Goal: Information Seeking & Learning: Learn about a topic

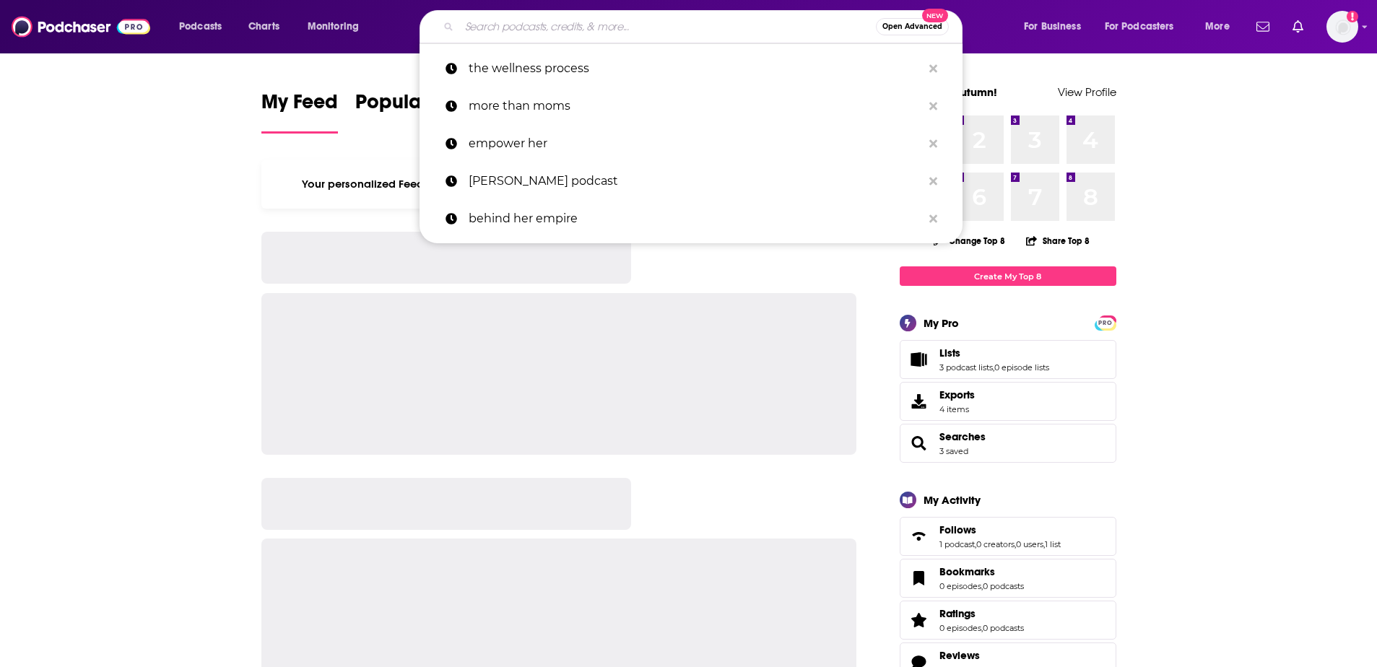
click at [618, 20] on input "Search podcasts, credits, & more..." at bounding box center [667, 26] width 417 height 23
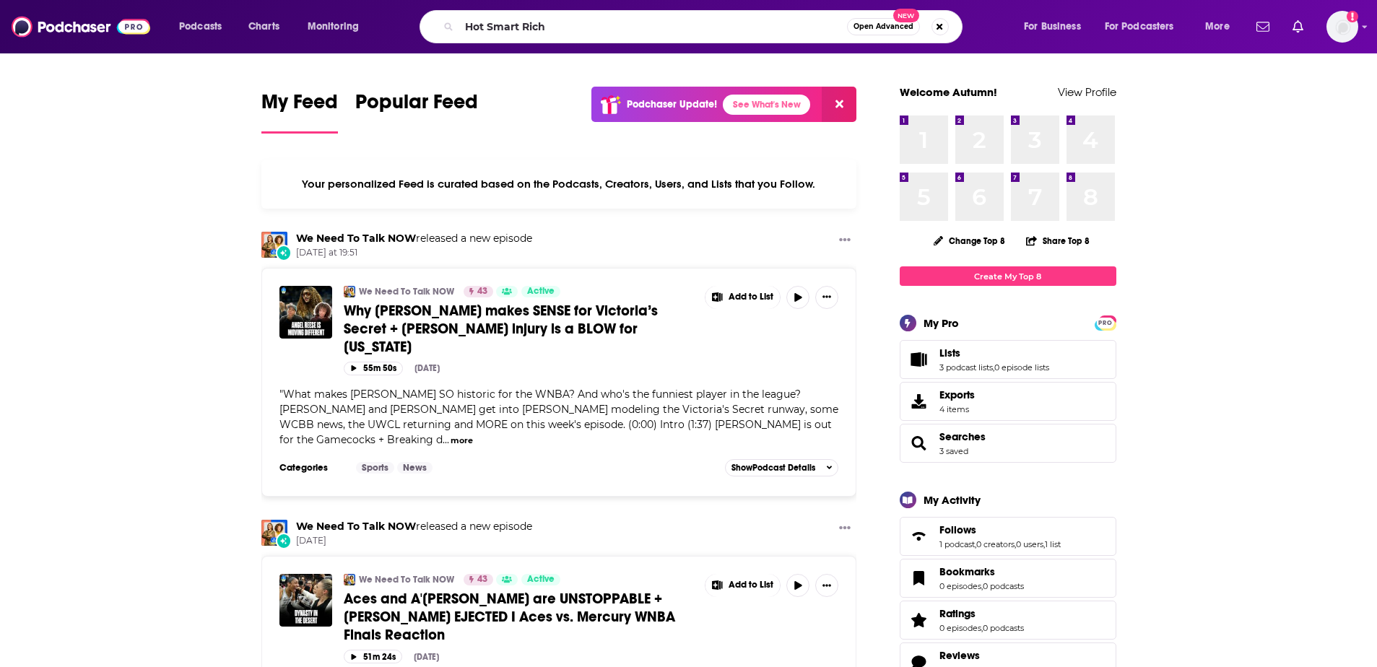
type input "Hot Smart Rich"
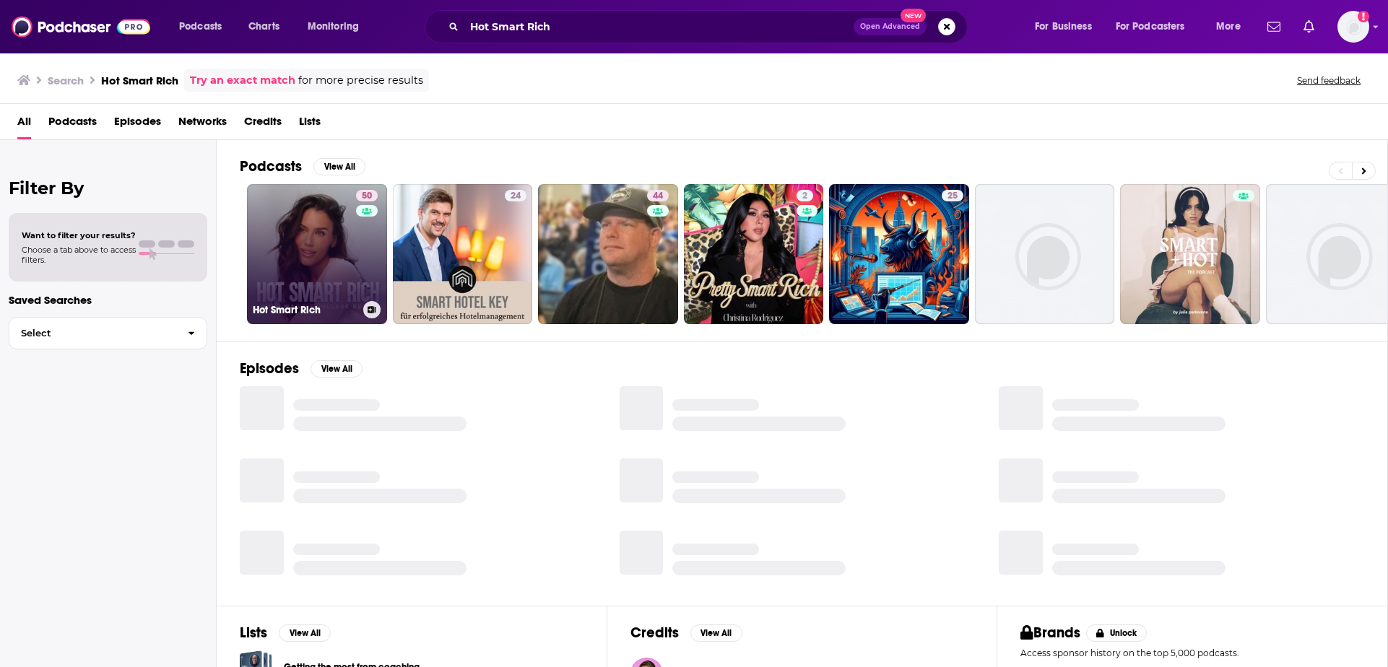
click at [289, 230] on link "50 Hot Smart Rich" at bounding box center [317, 254] width 140 height 140
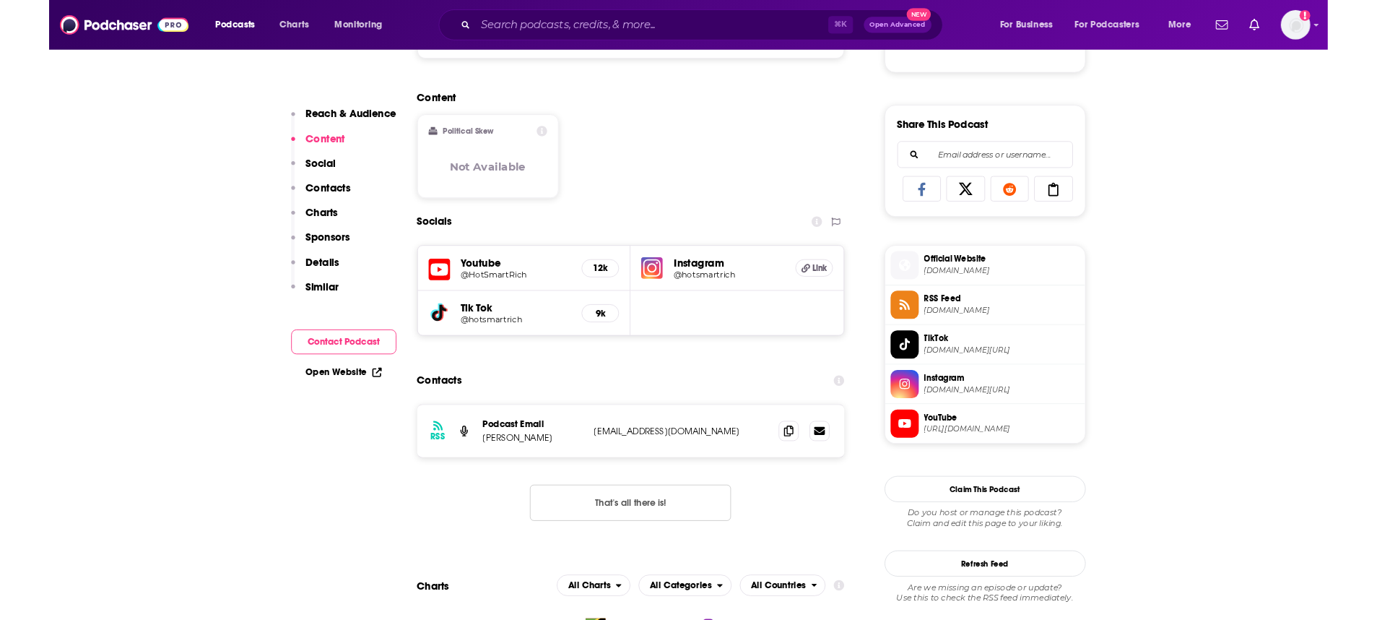
scroll to position [847, 0]
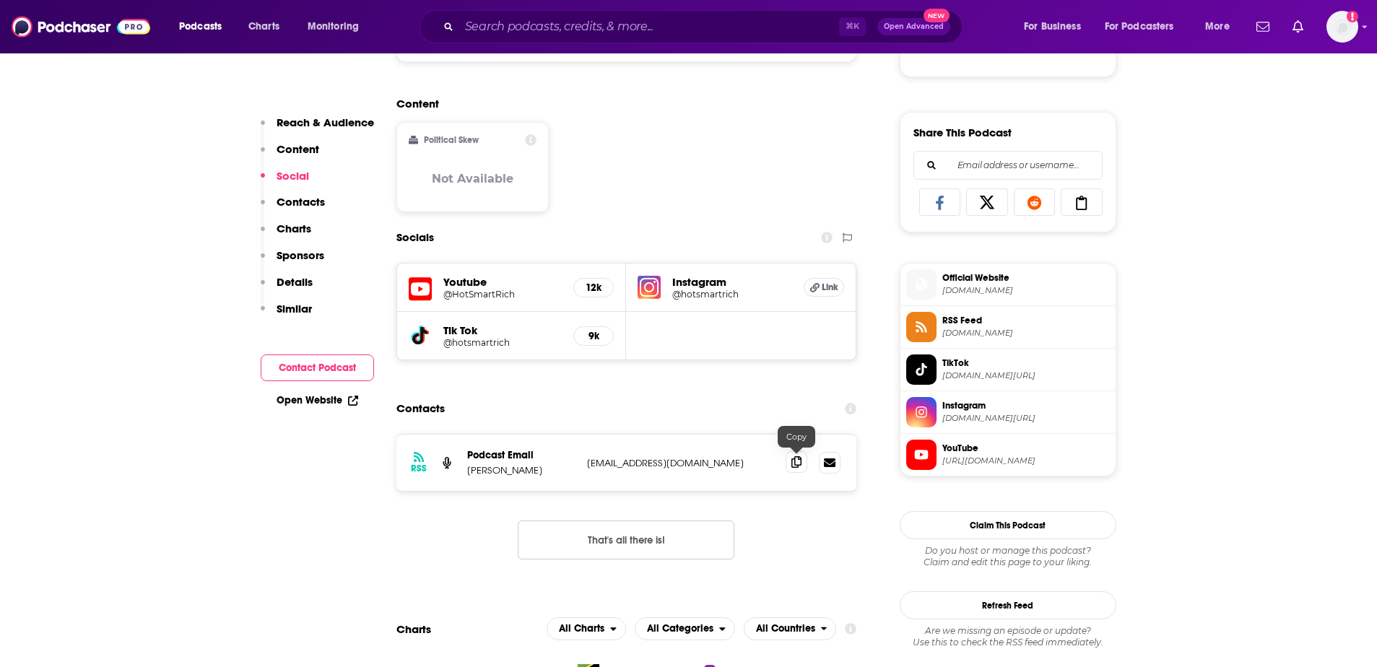
click at [800, 461] on icon at bounding box center [797, 462] width 10 height 12
